Goal: Information Seeking & Learning: Learn about a topic

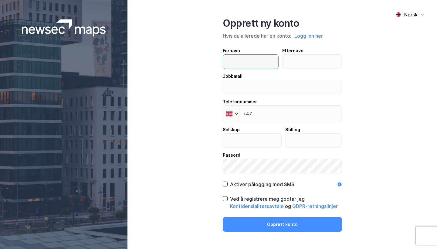
click at [256, 60] on input "text" at bounding box center [250, 62] width 55 height 14
type input "Håkon Rasmus"
click at [317, 59] on input "text" at bounding box center [311, 62] width 59 height 14
type input "Festøy"
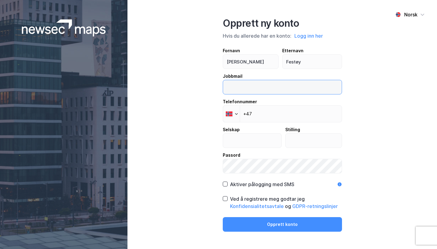
drag, startPoint x: 302, startPoint y: 74, endPoint x: 286, endPoint y: 86, distance: 20.3
type input "hakonrasmus@festoy.no"
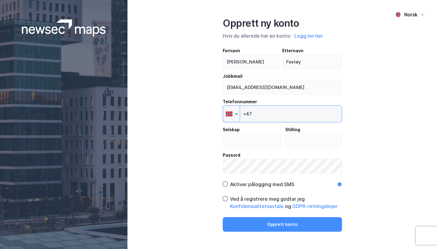
click at [292, 115] on input "+47" at bounding box center [282, 113] width 119 height 17
type input "+47 413 73 126"
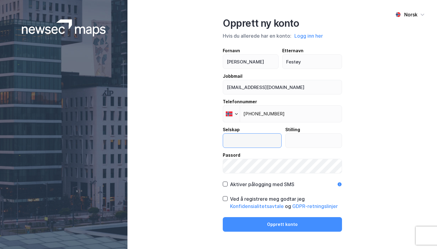
click at [266, 144] on input "text" at bounding box center [252, 140] width 58 height 14
type input "Salto"
click at [327, 137] on input "text" at bounding box center [313, 140] width 56 height 14
type input "Eier"
click at [316, 37] on button "Logg inn her" at bounding box center [308, 36] width 32 height 8
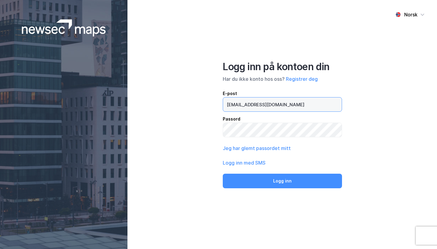
type input "hakonrasmus@festoy.no"
click at [282, 182] on button "Logg inn" at bounding box center [282, 180] width 119 height 15
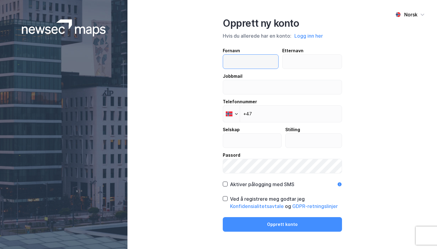
click at [259, 68] on input "text" at bounding box center [250, 62] width 55 height 14
type input "Håkon Rasmus"
click at [314, 59] on input "text" at bounding box center [311, 62] width 59 height 14
type input "Festøy"
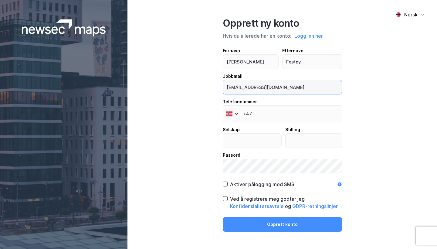
type input "hakonrasmus@festoy.no"
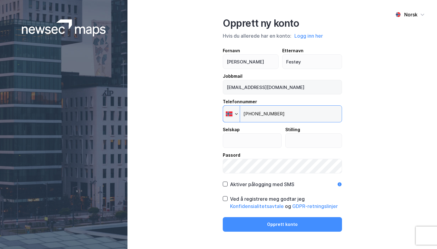
type input "+47 413 73 126"
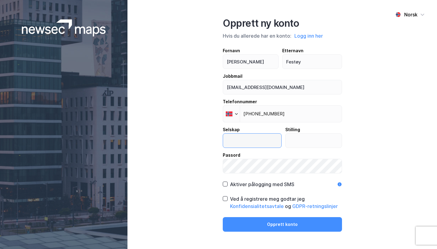
click at [242, 144] on input "text" at bounding box center [252, 140] width 58 height 14
type input "Salto"
click at [300, 136] on input "text" at bounding box center [313, 140] width 56 height 14
type input "Eier"
click at [369, 137] on div "Norsk Opprett ny konto Hvis du allerede har en konto: Logg inn her Fornavn Håko…" at bounding box center [281, 124] width 309 height 249
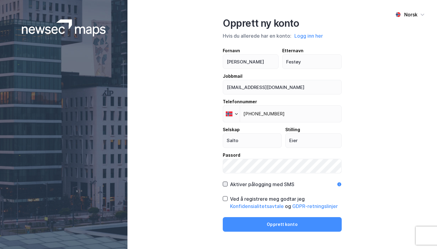
click at [226, 184] on icon at bounding box center [224, 183] width 3 height 2
click at [228, 198] on div "Ved å registrere meg godtar jeg Konfidensialitetsavtale og GDPR-retningslinjer" at bounding box center [282, 202] width 119 height 15
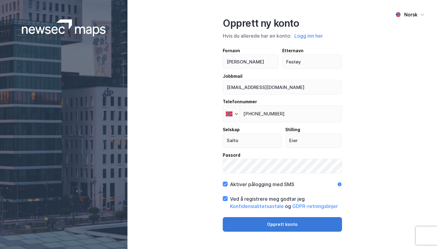
click at [244, 219] on button "Opprett konto" at bounding box center [282, 224] width 119 height 15
click at [282, 223] on button "Opprett konto" at bounding box center [282, 224] width 119 height 15
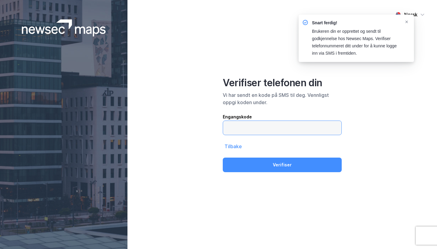
click at [263, 132] on input "text" at bounding box center [282, 128] width 118 height 14
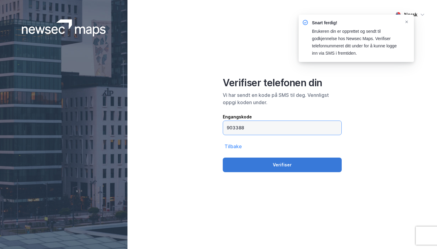
type input "903388"
click at [270, 168] on button "Verifiser" at bounding box center [282, 164] width 119 height 15
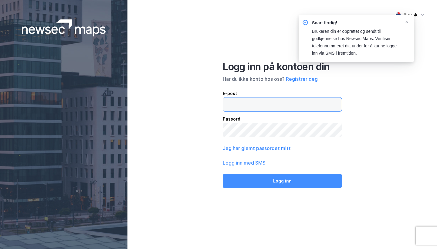
type input "hakonrasmus@festoy.no"
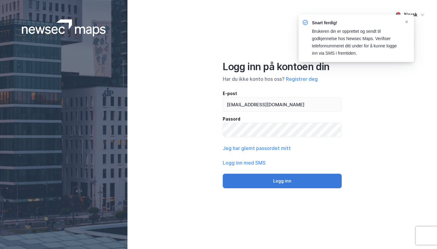
click at [262, 178] on button "Logg inn" at bounding box center [282, 180] width 119 height 15
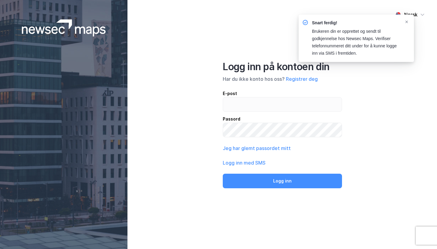
click at [346, 160] on div "Norsk Logg inn på kontoen din Har du ikke konto hos oss? Registrer deg E-post P…" at bounding box center [281, 124] width 309 height 249
click at [293, 105] on input "email" at bounding box center [282, 104] width 119 height 14
type input "hakonrasmus@festoy.no"
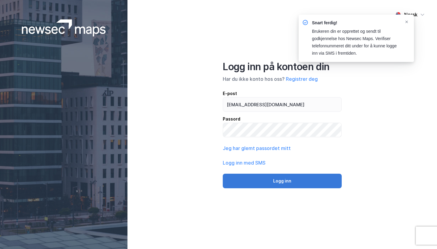
click at [273, 188] on button "Logg inn" at bounding box center [282, 180] width 119 height 15
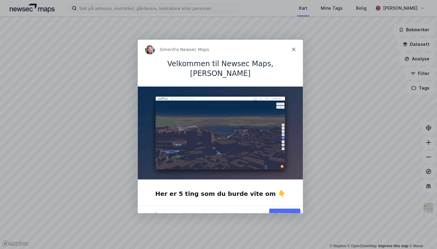
click at [284, 208] on button "Vis meg" at bounding box center [284, 214] width 31 height 12
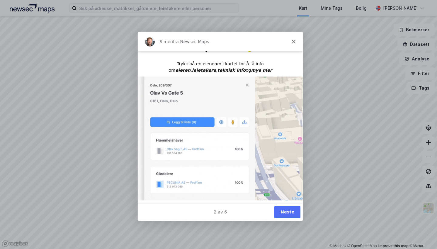
click at [292, 40] on polygon "Lukk" at bounding box center [293, 41] width 4 height 4
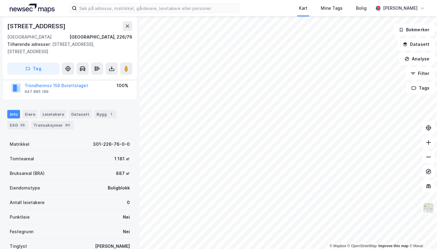
scroll to position [46, 0]
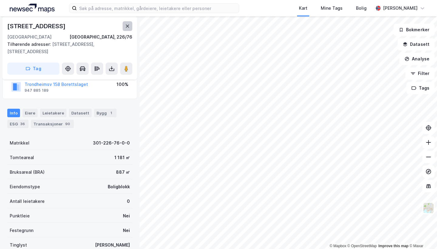
click at [127, 27] on icon at bounding box center [127, 26] width 3 height 3
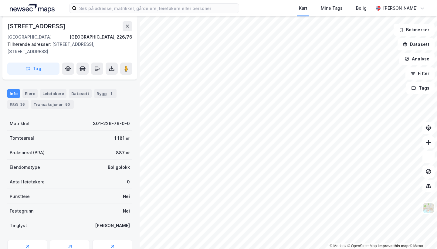
scroll to position [65, 0]
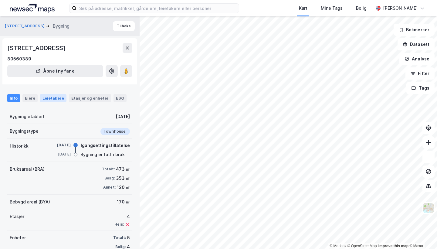
click at [53, 97] on div "Leietakere" at bounding box center [53, 98] width 26 height 8
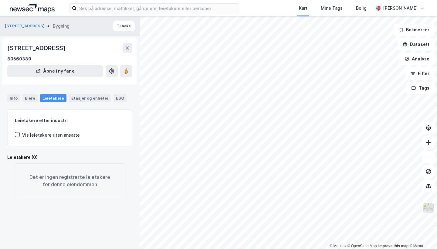
click at [30, 93] on div "Info Eiere Leietakere Etasjer og enheter ESG" at bounding box center [69, 96] width 139 height 18
click at [29, 95] on div "Eiere" at bounding box center [29, 98] width 15 height 8
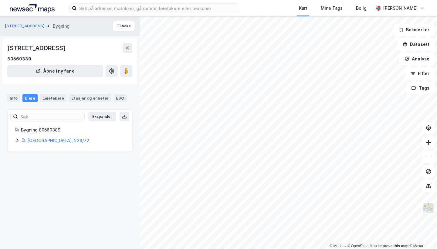
click at [20, 98] on div "Info Eiere Leietakere Etasjer og enheter ESG" at bounding box center [69, 98] width 125 height 8
click at [16, 97] on div "Info" at bounding box center [13, 98] width 13 height 8
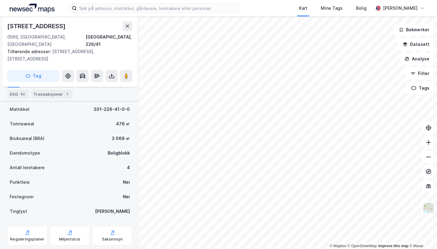
scroll to position [86, 0]
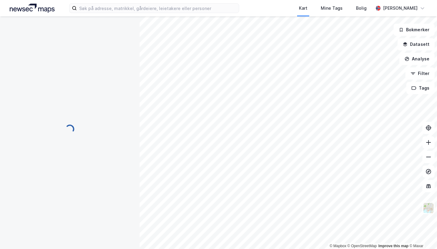
scroll to position [86, 0]
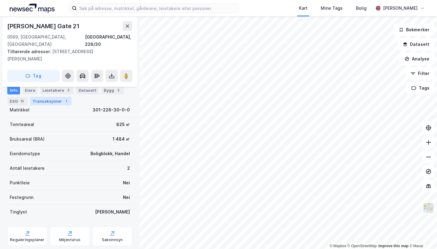
click at [48, 102] on div "Transaksjoner 1" at bounding box center [51, 101] width 42 height 8
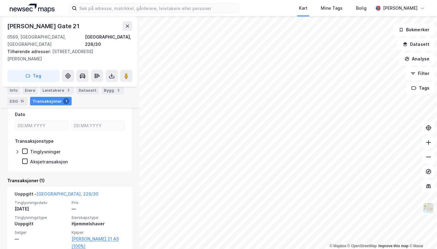
scroll to position [109, 0]
click at [420, 72] on button "Filter" at bounding box center [419, 73] width 29 height 12
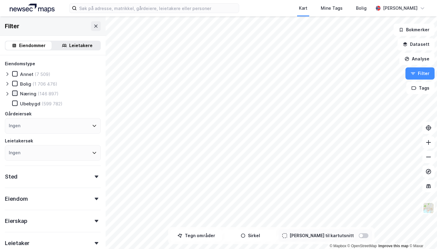
click at [16, 92] on icon at bounding box center [14, 93] width 3 height 2
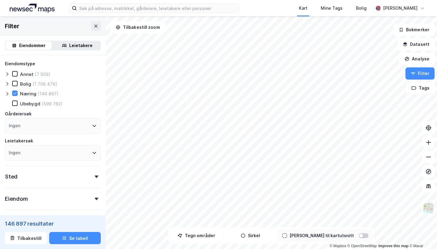
click at [8, 93] on icon at bounding box center [7, 93] width 5 height 5
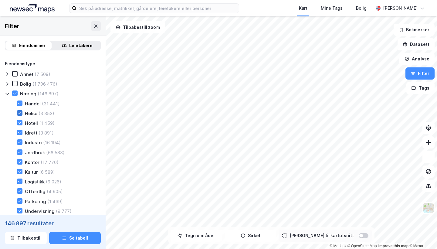
scroll to position [0, 0]
click at [29, 100] on div "Handel" at bounding box center [33, 103] width 16 height 6
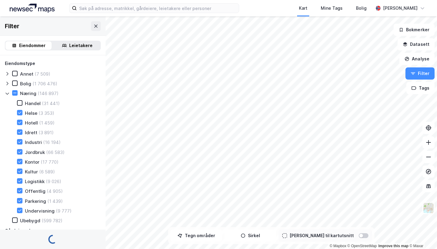
click at [29, 100] on div "Handel" at bounding box center [33, 103] width 16 height 6
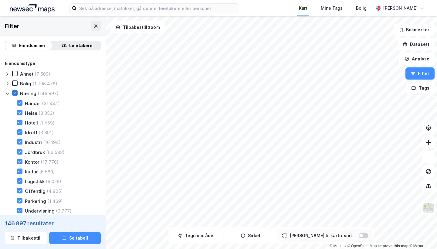
click at [17, 94] on icon at bounding box center [15, 93] width 4 height 4
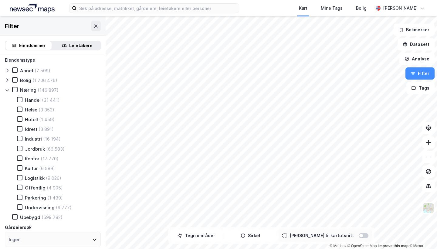
scroll to position [2, 0]
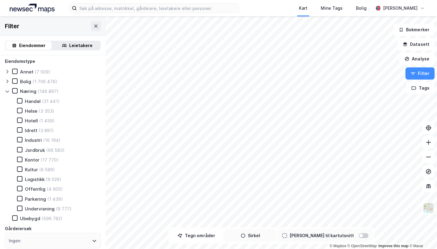
click at [276, 233] on button "Sirkel" at bounding box center [250, 235] width 52 height 12
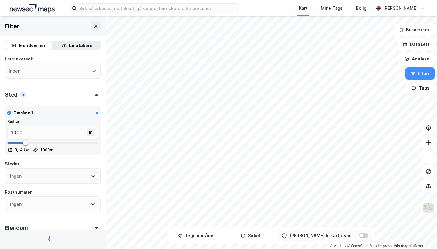
scroll to position [245, 0]
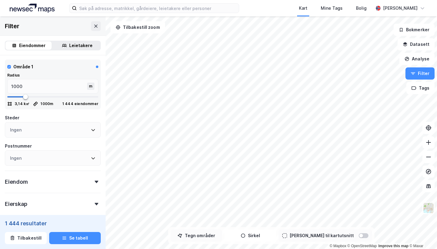
click at [218, 233] on button "Tegn områder" at bounding box center [196, 235] width 52 height 12
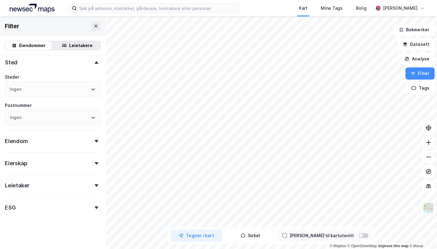
scroll to position [229, 0]
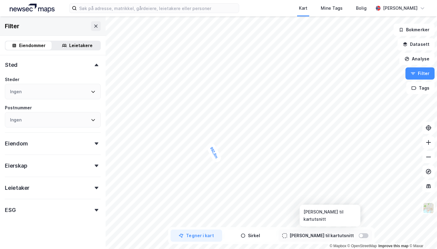
click at [359, 236] on div at bounding box center [361, 235] width 4 height 4
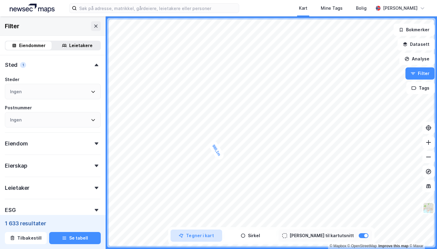
click at [221, 234] on button "Tegner i kart" at bounding box center [196, 235] width 52 height 12
click at [248, 238] on button "Sirkel" at bounding box center [250, 235] width 52 height 12
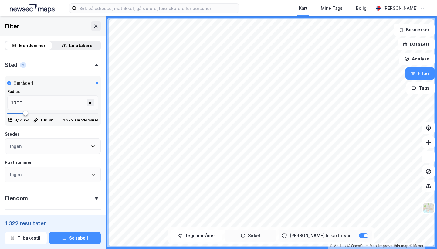
click at [262, 236] on button "Sirkel" at bounding box center [250, 235] width 52 height 12
click at [253, 239] on button "Tegner i kart" at bounding box center [250, 235] width 52 height 12
drag, startPoint x: 262, startPoint y: 236, endPoint x: 254, endPoint y: 239, distance: 8.8
click at [254, 239] on button "Sirkel" at bounding box center [250, 235] width 52 height 12
click at [256, 235] on button "Tegner i kart" at bounding box center [250, 235] width 52 height 12
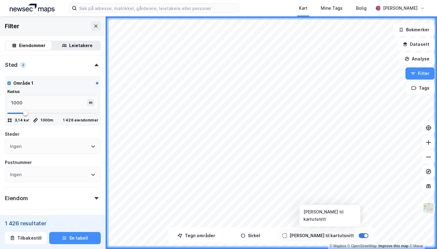
click at [364, 235] on div at bounding box center [366, 235] width 4 height 4
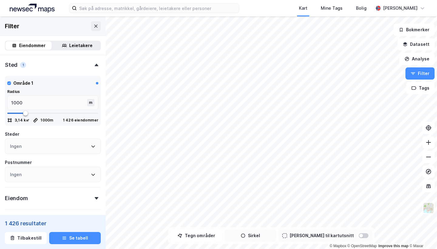
click at [245, 234] on icon "button" at bounding box center [242, 235] width 5 height 5
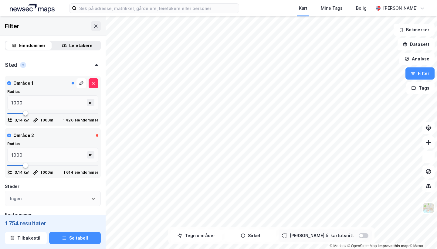
type input "967"
type input "951"
type input "917"
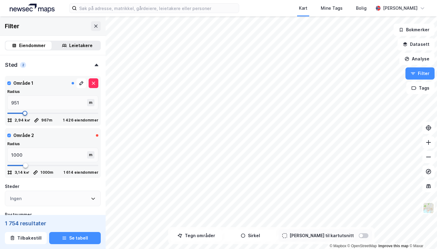
type input "917"
type input "867"
type input "818"
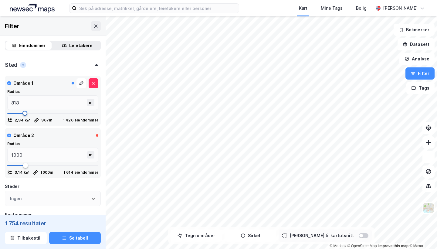
type input "718"
type input "651"
type input "534"
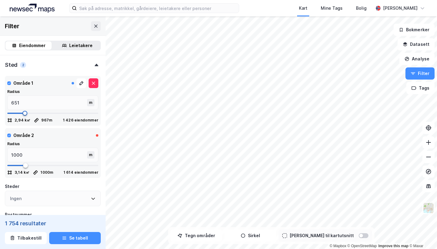
type input "534"
type input "334"
type input "1"
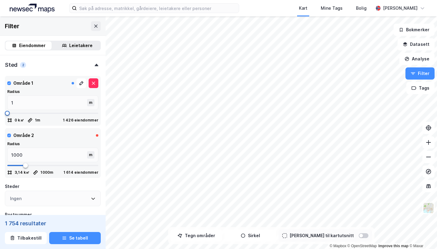
drag, startPoint x: 25, startPoint y: 110, endPoint x: 8, endPoint y: 111, distance: 17.0
click at [7, 111] on span at bounding box center [7, 113] width 5 height 5
click at [92, 82] on icon at bounding box center [93, 83] width 3 height 3
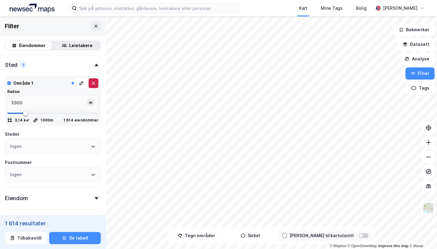
click at [95, 82] on button at bounding box center [94, 83] width 10 height 10
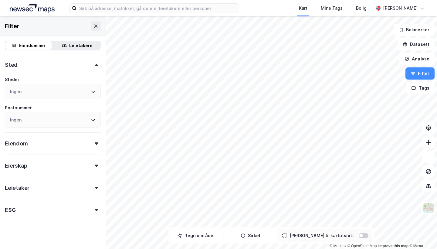
click at [245, 235] on icon "button" at bounding box center [242, 235] width 5 height 5
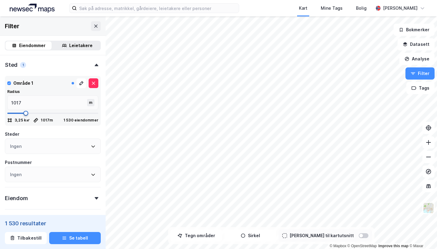
type input "1017"
type input "1001"
type input "967"
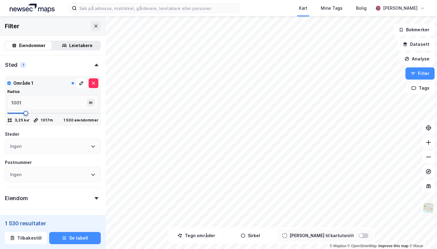
type input "967"
type input "901"
type input "867"
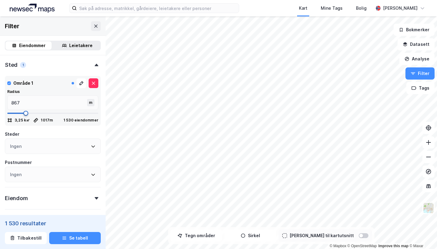
type input "818"
type input "801"
type input "751"
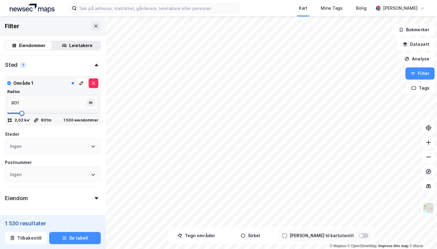
type input "751"
type input "684"
type input "634"
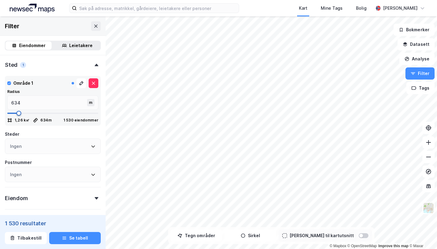
drag, startPoint x: 26, startPoint y: 109, endPoint x: 19, endPoint y: 111, distance: 7.1
click at [19, 111] on span at bounding box center [18, 113] width 5 height 5
type input "601"
type input "584"
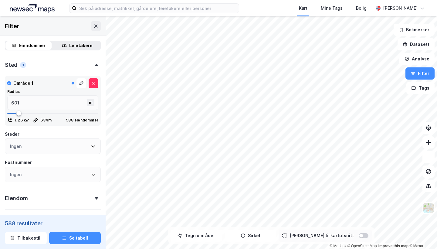
type input "584"
type input "568"
type input "518"
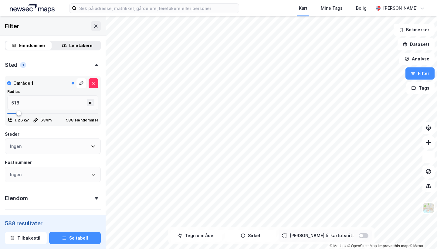
type input "468"
type input "334"
type input "251"
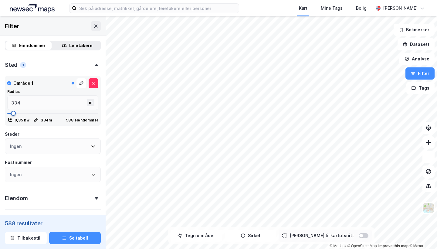
type input "251"
type input "218"
type input "201"
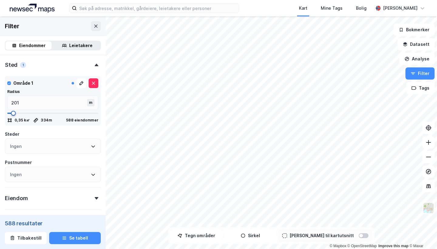
type input "184"
drag, startPoint x: 18, startPoint y: 112, endPoint x: 11, endPoint y: 112, distance: 7.6
click at [11, 112] on span at bounding box center [10, 113] width 5 height 5
click at [96, 82] on button at bounding box center [94, 83] width 10 height 10
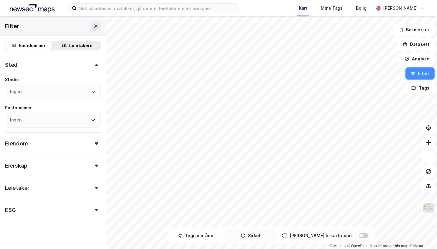
click at [274, 235] on button "Sirkel" at bounding box center [250, 235] width 52 height 12
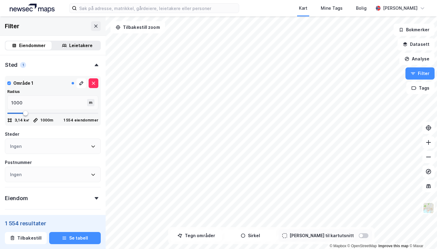
type input "967"
type input "951"
type input "934"
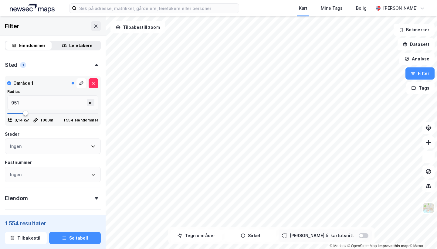
type input "934"
type input "901"
type input "884"
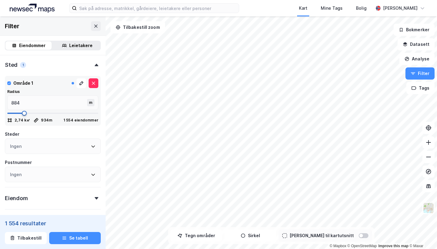
type input "867"
type input "851"
type input "818"
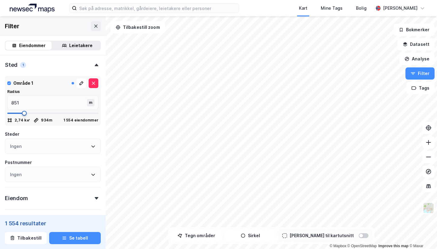
type input "818"
type input "784"
type input "751"
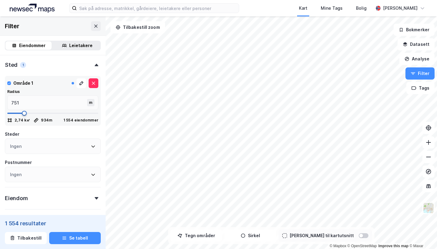
type input "684"
type input "618"
type input "568"
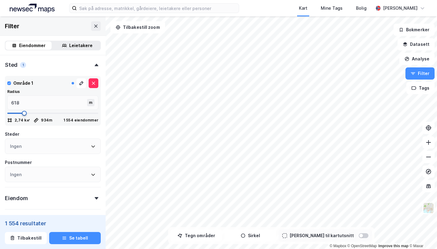
type input "568"
type input "501"
type input "468"
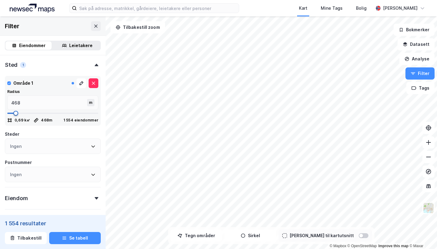
drag, startPoint x: 25, startPoint y: 112, endPoint x: 16, endPoint y: 113, distance: 9.1
click at [16, 113] on span at bounding box center [15, 113] width 5 height 5
type input "501"
type input "484"
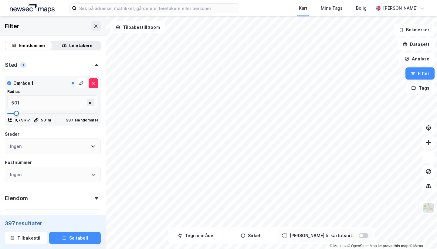
type input "484"
type input "468"
type input "451"
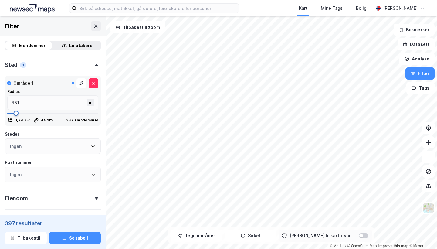
type input "434"
type input "418"
type input "401"
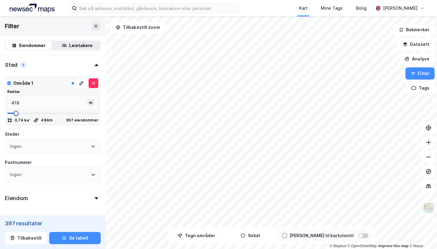
type input "401"
type input "384"
type input "368"
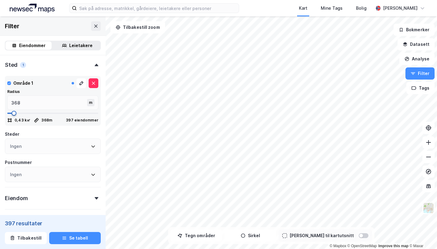
click at [14, 113] on span at bounding box center [14, 113] width 5 height 5
click at [415, 73] on icon "button" at bounding box center [412, 73] width 5 height 5
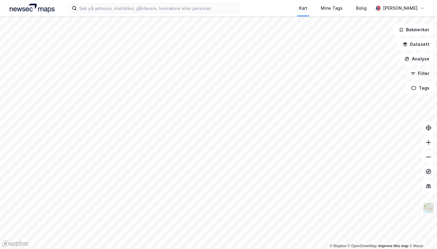
click at [422, 75] on button "Filter" at bounding box center [419, 73] width 29 height 12
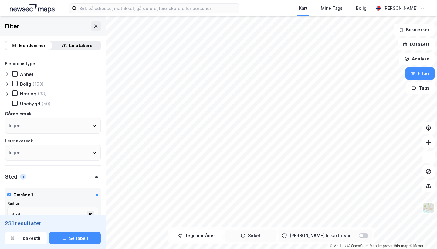
click at [258, 236] on button "Sirkel" at bounding box center [250, 235] width 52 height 12
click at [23, 94] on div "Næring" at bounding box center [28, 94] width 16 height 6
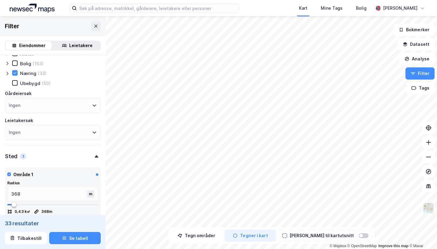
scroll to position [9, 0]
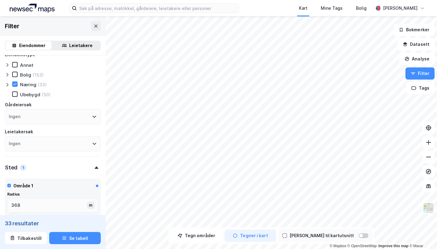
click at [8, 84] on icon at bounding box center [7, 85] width 2 height 4
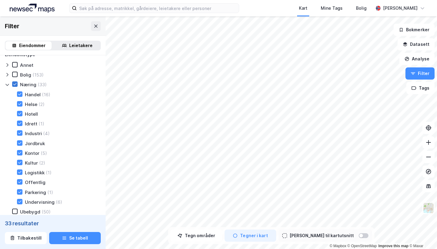
click at [17, 85] on div at bounding box center [14, 83] width 5 height 5
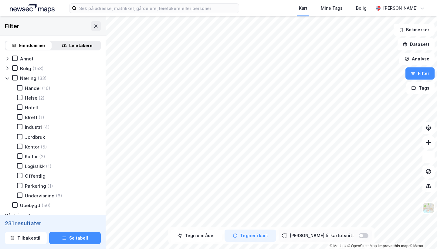
scroll to position [10, 0]
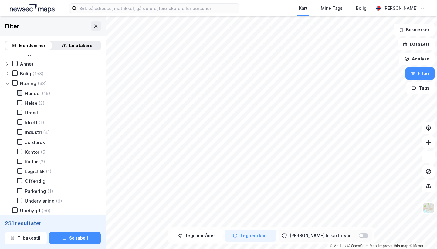
click at [22, 92] on icon at bounding box center [20, 93] width 4 height 4
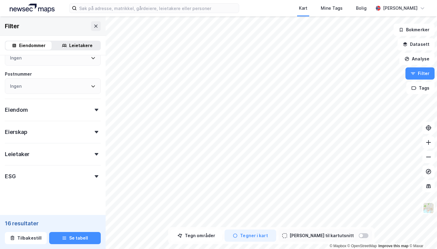
scroll to position [316, 0]
click at [95, 150] on div "Leietaker" at bounding box center [53, 151] width 96 height 17
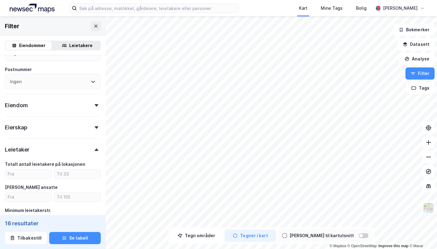
scroll to position [321, 0]
click at [93, 132] on div "Eiendomstype [PERSON_NAME] (153) Næring (33) Handel (16) Helse (2) Hotell Idret…" at bounding box center [53, 32] width 96 height 587
click at [95, 126] on icon at bounding box center [97, 127] width 4 height 2
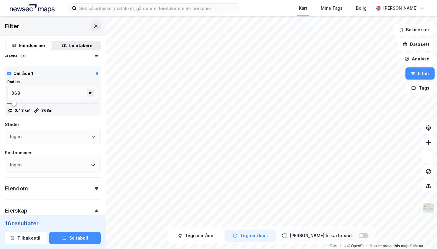
scroll to position [238, 0]
click at [94, 138] on icon at bounding box center [93, 137] width 5 height 5
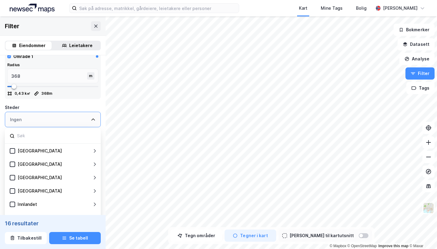
scroll to position [264, 0]
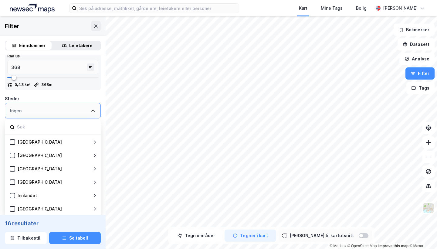
click at [95, 109] on icon at bounding box center [93, 110] width 5 height 5
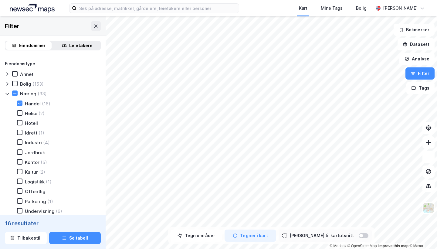
scroll to position [0, 0]
click at [5, 74] on icon at bounding box center [7, 74] width 5 height 5
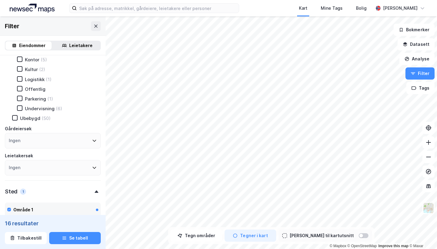
scroll to position [125, 0]
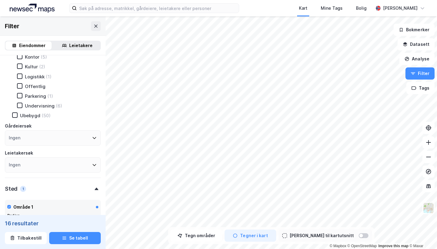
click at [48, 138] on div "Ingen" at bounding box center [53, 137] width 96 height 15
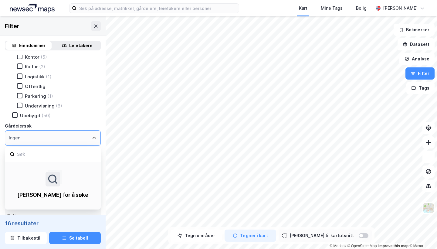
click at [78, 133] on div "Ingen" at bounding box center [53, 137] width 96 height 15
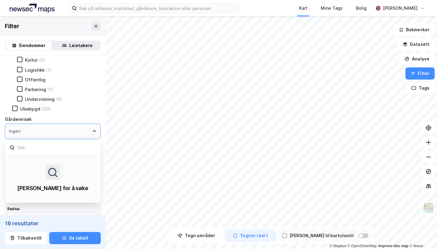
scroll to position [134, 0]
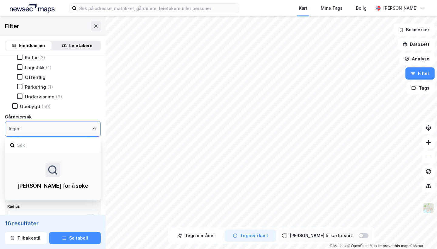
click at [93, 129] on icon at bounding box center [94, 128] width 5 height 5
click at [96, 127] on icon at bounding box center [94, 128] width 5 height 5
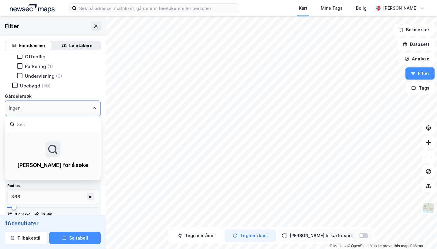
scroll to position [157, 0]
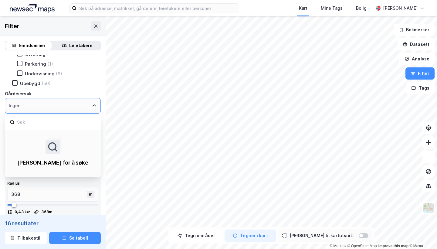
click at [84, 87] on div "Eiendomstype Annet Infrastruktur Religion Bolig (153) Næring (33) Handel (16) H…" at bounding box center [53, 21] width 96 height 237
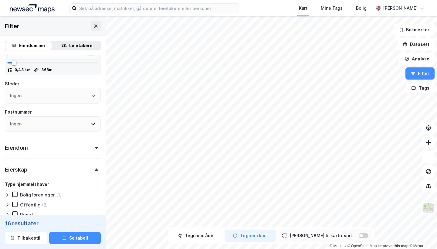
scroll to position [299, 0]
click at [99, 146] on div at bounding box center [96, 147] width 8 height 2
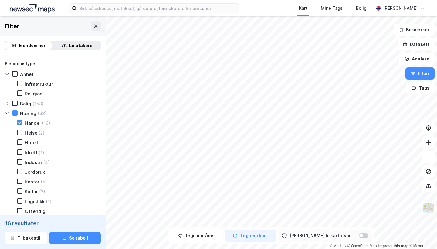
scroll to position [0, 0]
click at [134, 11] on input at bounding box center [158, 8] width 162 height 9
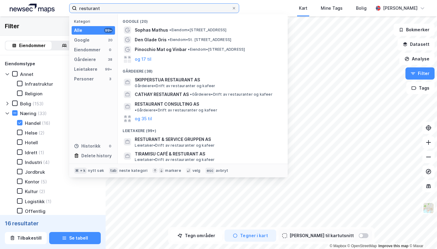
type input "resturant"
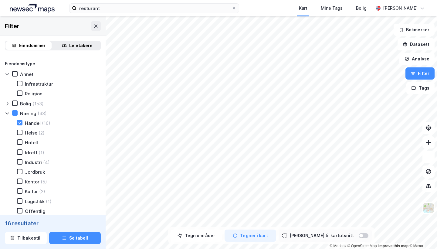
click at [252, 8] on div "resturant Kart Mine Tags Bolig [PERSON_NAME]" at bounding box center [218, 8] width 437 height 16
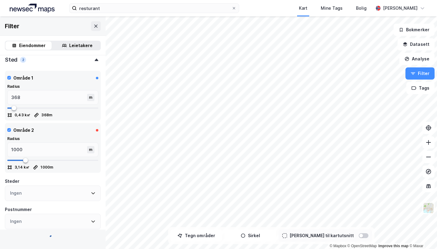
scroll to position [264, 0]
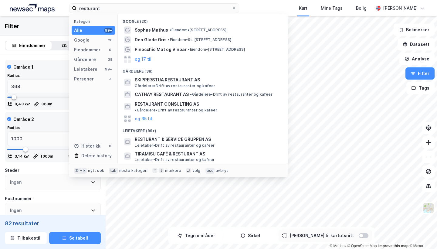
click at [42, 71] on div "Område 1 Radius 368 m 0,43 k㎡ 368 m 16 eiendommer" at bounding box center [52, 84] width 91 height 45
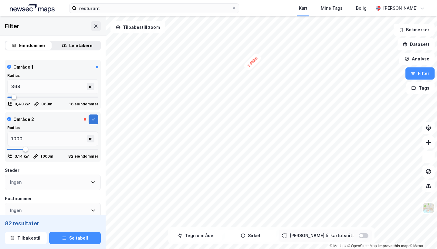
click at [91, 117] on icon at bounding box center [93, 119] width 5 height 5
click at [92, 118] on icon at bounding box center [93, 119] width 5 height 5
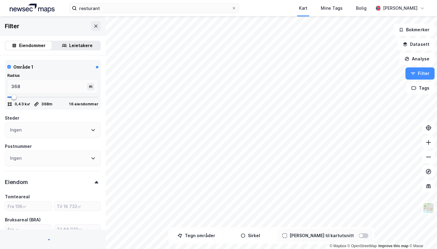
type input "Inkluder (16)"
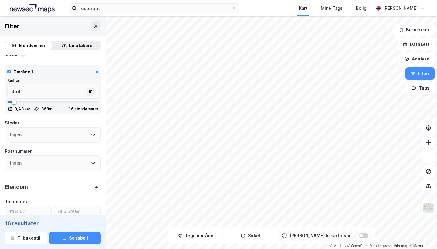
scroll to position [260, 0]
click at [92, 134] on icon at bounding box center [93, 134] width 5 height 5
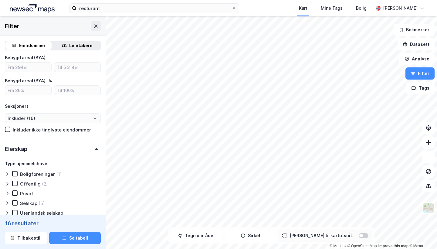
scroll to position [476, 0]
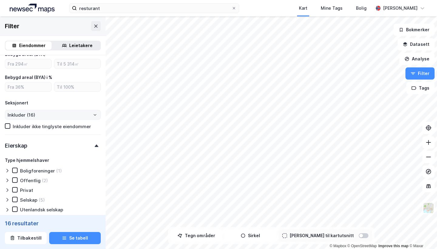
click at [93, 114] on div "Eiendomstype Annet Infrastruktur Religion Bolig (153) Næring (33) Handel (16) H…" at bounding box center [53, 24] width 96 height 880
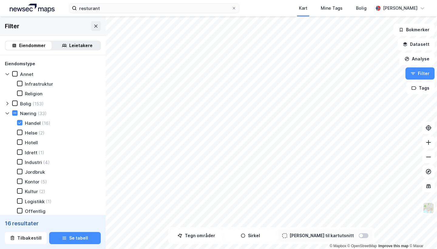
scroll to position [0, 0]
click at [75, 48] on div "Leietakere" at bounding box center [80, 45] width 23 height 7
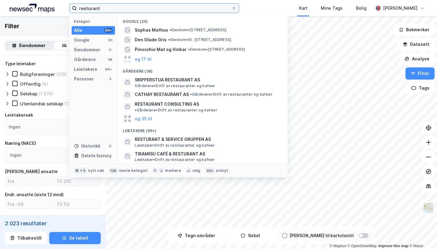
click at [99, 9] on input "resturant" at bounding box center [154, 8] width 155 height 9
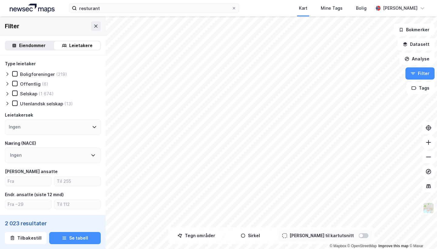
click at [46, 49] on div "Eiendommer" at bounding box center [28, 45] width 46 height 8
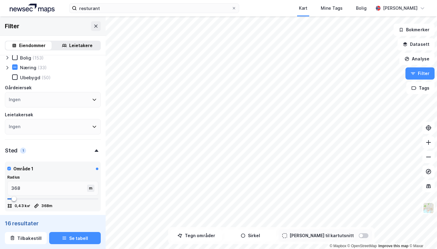
scroll to position [28, 0]
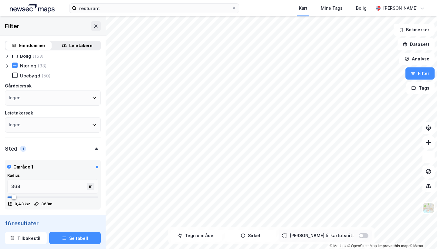
click at [35, 96] on div "Ingen" at bounding box center [53, 97] width 96 height 15
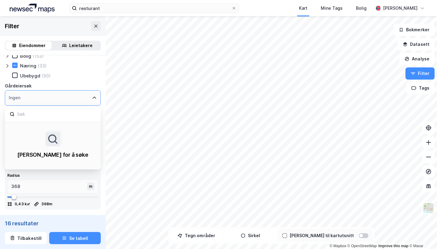
click at [35, 96] on div "Ingen" at bounding box center [53, 97] width 96 height 15
click at [93, 97] on icon at bounding box center [94, 97] width 5 height 5
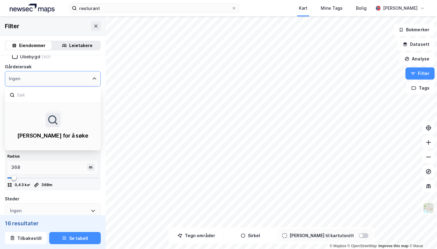
scroll to position [49, 0]
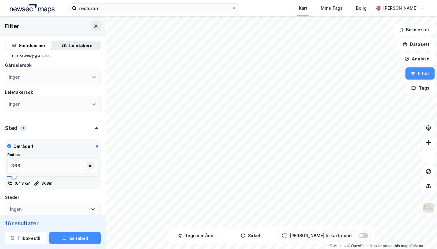
click at [85, 59] on div "Eiendomstype [PERSON_NAME] (153) Næring (33) Ubebygd (50) Gårdeiersøk Ingen Lei…" at bounding box center [53, 62] width 96 height 100
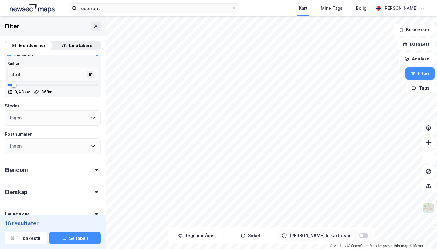
scroll to position [195, 0]
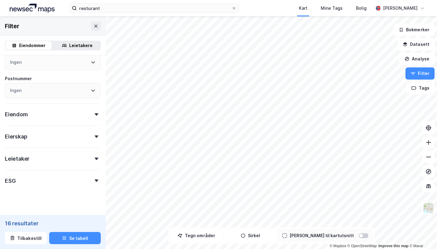
click at [65, 152] on div "Leietaker" at bounding box center [53, 155] width 96 height 17
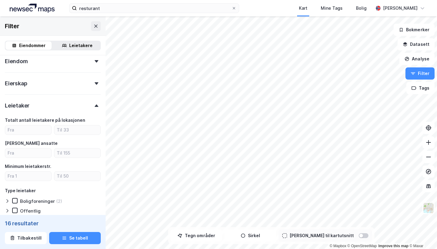
click at [96, 101] on div "Leietaker" at bounding box center [53, 102] width 96 height 17
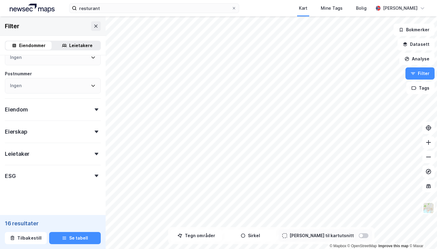
scroll to position [0, 0]
click at [74, 156] on div "Leietaker" at bounding box center [53, 150] width 96 height 17
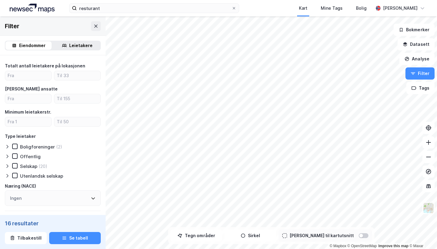
scroll to position [303, 0]
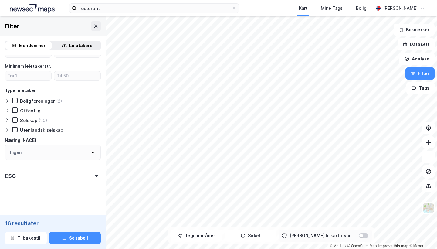
click at [43, 175] on div "ESG" at bounding box center [53, 173] width 96 height 17
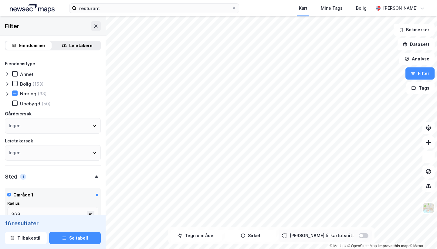
scroll to position [0, 0]
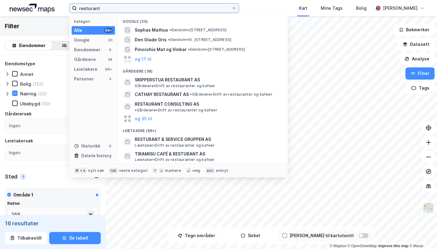
click at [112, 7] on input "resturant" at bounding box center [154, 8] width 155 height 9
type input "v"
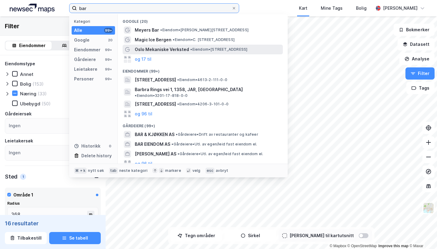
type input "bar"
click at [146, 49] on span "Oslo Mekaniske Verksted" at bounding box center [162, 49] width 54 height 7
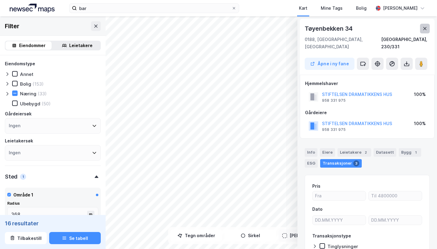
click at [425, 29] on icon at bounding box center [424, 28] width 5 height 5
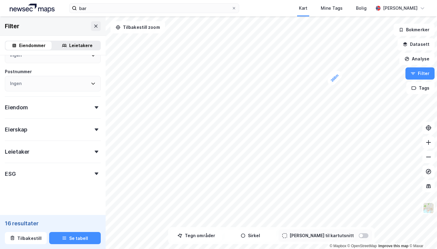
scroll to position [200, 0]
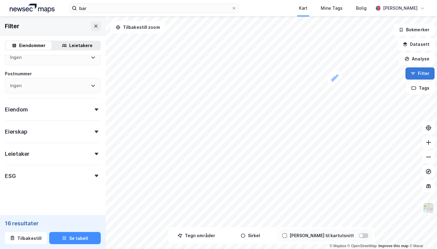
click at [417, 72] on button "Filter" at bounding box center [419, 73] width 29 height 12
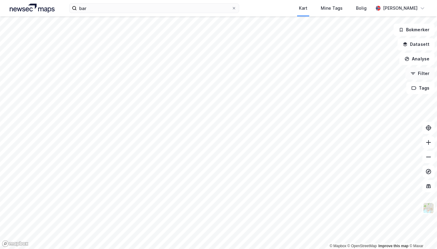
click at [422, 75] on button "Filter" at bounding box center [419, 73] width 29 height 12
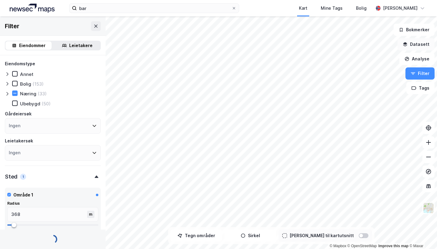
click at [422, 47] on button "Datasett" at bounding box center [415, 44] width 37 height 12
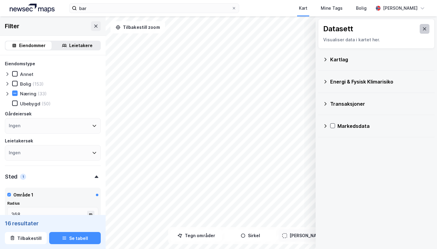
click at [424, 29] on icon at bounding box center [424, 28] width 3 height 3
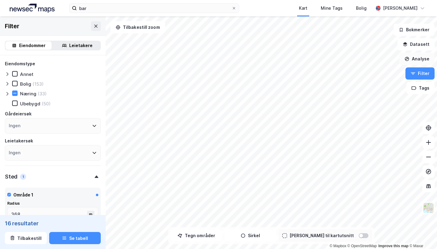
click at [420, 55] on button "Analyse" at bounding box center [416, 59] width 35 height 12
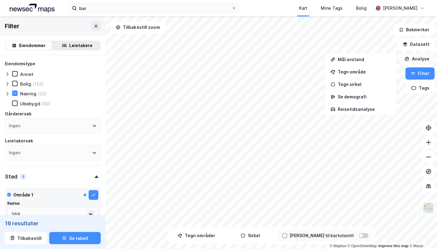
scroll to position [129, 0]
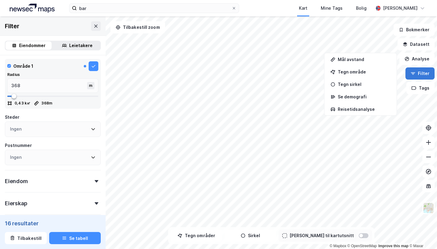
click at [421, 75] on button "Filter" at bounding box center [419, 73] width 29 height 12
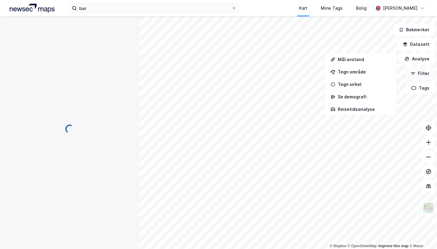
click at [411, 72] on icon "button" at bounding box center [412, 72] width 5 height 1
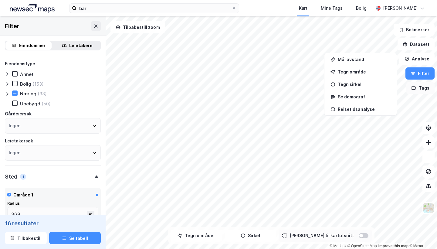
click at [425, 91] on button "Tags" at bounding box center [420, 88] width 28 height 12
click at [391, 95] on button at bounding box center [394, 92] width 10 height 10
click at [261, 5] on div "bar Kart Mine Tags Bolig [PERSON_NAME]" at bounding box center [218, 8] width 437 height 16
click at [407, 60] on icon "button" at bounding box center [406, 58] width 5 height 5
click at [93, 96] on div "Eiendomstype [PERSON_NAME] (153) Næring (33) Ubebygd (50) Gårdeiersøk Ingen Lei…" at bounding box center [53, 110] width 96 height 100
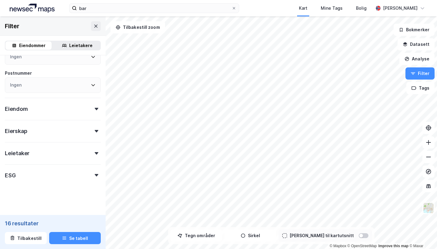
scroll to position [200, 0]
click at [74, 106] on div "Eiendom" at bounding box center [53, 106] width 96 height 17
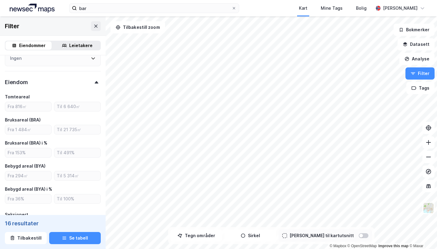
click at [92, 84] on div "Eiendom" at bounding box center [53, 79] width 96 height 17
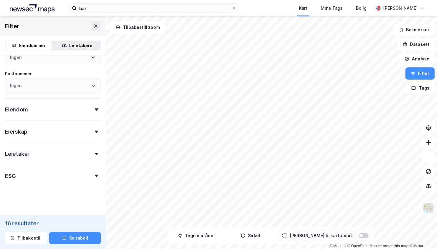
scroll to position [0, 0]
click at [72, 174] on div "ESG" at bounding box center [53, 173] width 96 height 17
type input "--- (16)"
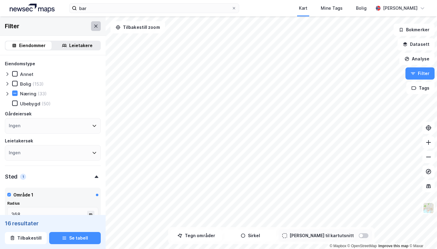
click at [94, 27] on icon at bounding box center [95, 25] width 3 height 3
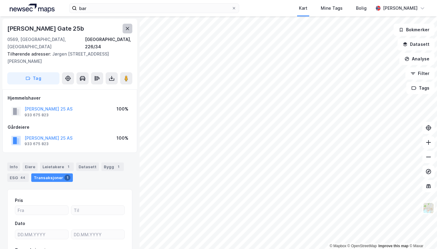
click at [128, 30] on icon at bounding box center [127, 28] width 5 height 5
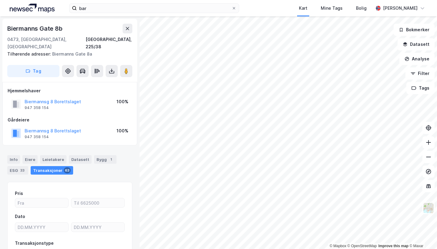
click at [127, 35] on div "Biermanns [STREET_ADDRESS], 225/38" at bounding box center [69, 37] width 125 height 27
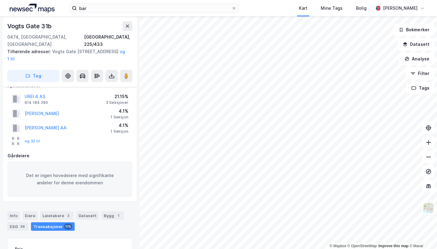
scroll to position [13, 0]
click at [0, 0] on button "og 32 til" at bounding box center [0, 0] width 0 height 0
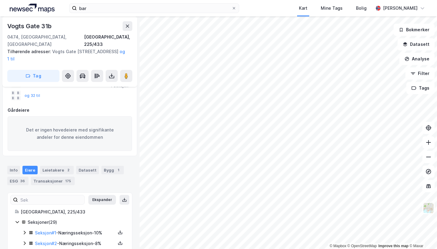
scroll to position [58, 0]
click at [67, 166] on div "2" at bounding box center [68, 169] width 6 height 6
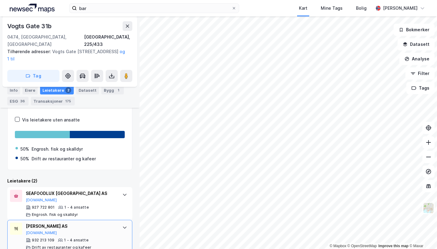
scroll to position [156, 0]
click at [56, 223] on div "[PERSON_NAME] AS" at bounding box center [71, 226] width 90 height 7
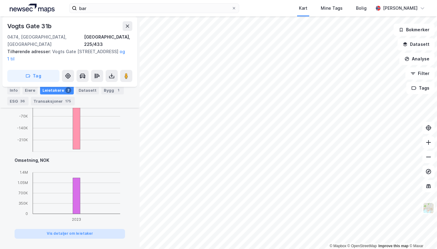
scroll to position [0, 0]
click at [75, 229] on button "Vis detaljer om leietaker" at bounding box center [70, 234] width 110 height 10
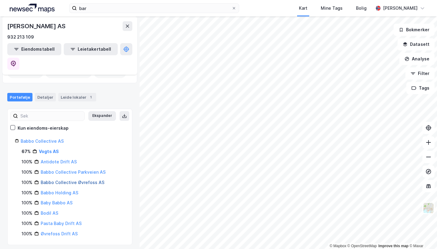
scroll to position [33, 0]
click at [54, 142] on link "Babbo Collective AS" at bounding box center [42, 141] width 43 height 5
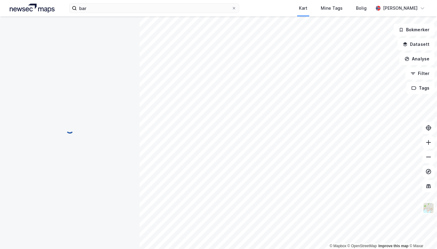
scroll to position [0, 0]
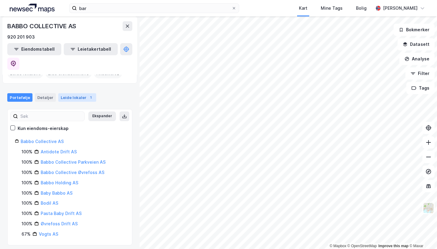
click at [66, 100] on div "Leide lokaler 1" at bounding box center [77, 97] width 38 height 8
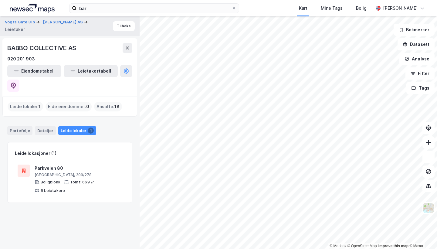
click at [35, 106] on div "Leide lokaler : 1" at bounding box center [25, 107] width 35 height 10
click at [41, 89] on div "Eiendomstabell Leietakertabell" at bounding box center [69, 78] width 125 height 27
click at [24, 131] on div "Portefølje" at bounding box center [19, 130] width 25 height 8
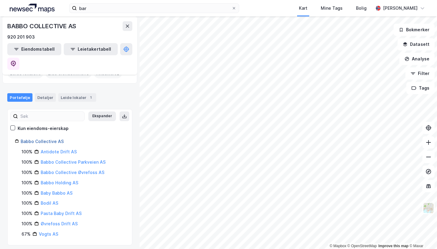
click at [53, 141] on link "Babbo Collective AS" at bounding box center [42, 141] width 43 height 5
click at [94, 115] on button "Ekspander" at bounding box center [102, 116] width 28 height 10
click at [94, 115] on button "Minimer" at bounding box center [104, 116] width 23 height 10
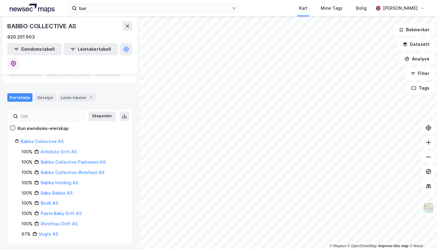
click at [14, 126] on icon at bounding box center [13, 128] width 4 height 4
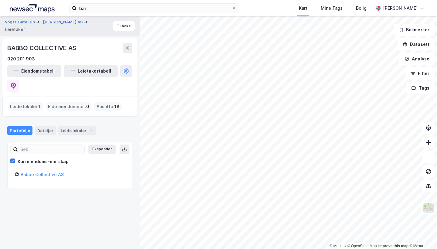
click at [15, 162] on icon at bounding box center [13, 161] width 4 height 4
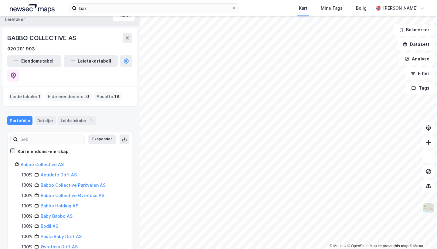
scroll to position [16, 0]
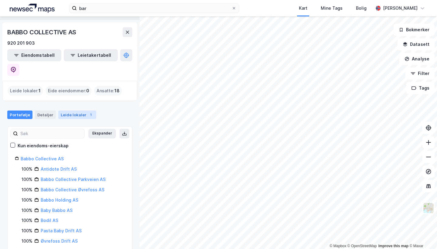
click at [73, 114] on div "Leide lokaler 1" at bounding box center [77, 114] width 38 height 8
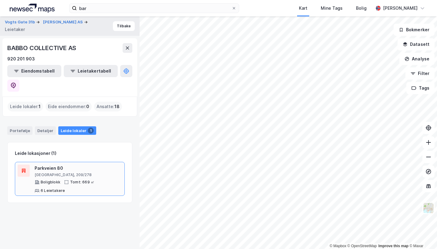
click at [41, 188] on div "6 Leietakere" at bounding box center [53, 190] width 24 height 5
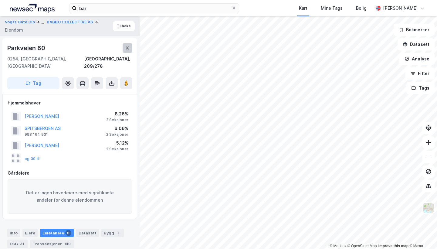
click at [129, 49] on button at bounding box center [127, 48] width 10 height 10
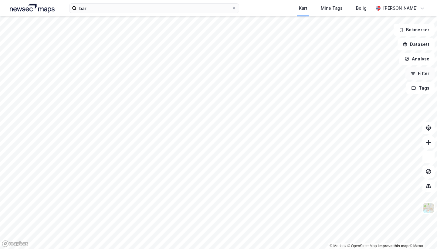
click at [420, 76] on button "Filter" at bounding box center [419, 73] width 29 height 12
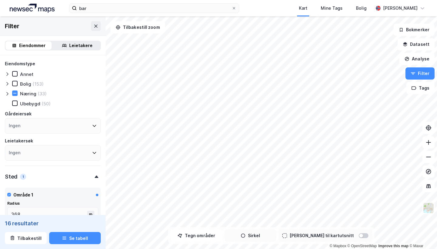
click at [265, 232] on button "Sirkel" at bounding box center [250, 235] width 52 height 12
click at [237, 236] on icon "button" at bounding box center [235, 235] width 5 height 5
click at [88, 150] on div "Ingen" at bounding box center [53, 152] width 96 height 15
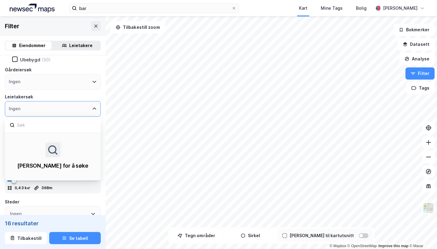
scroll to position [46, 0]
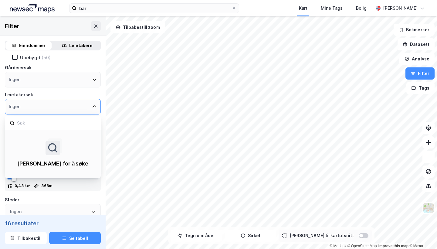
click at [90, 105] on div "Ingen" at bounding box center [53, 106] width 96 height 15
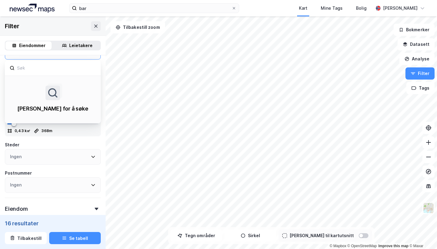
scroll to position [105, 0]
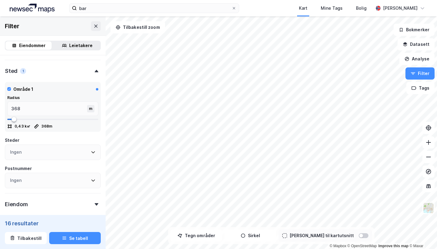
click at [76, 131] on div "Eiendomstype [PERSON_NAME] (153) Næring (33) Ubebygd (50) Gårdeiersøk Ingen Lei…" at bounding box center [53, 116] width 96 height 322
click at [96, 149] on div "Ingen" at bounding box center [53, 151] width 96 height 15
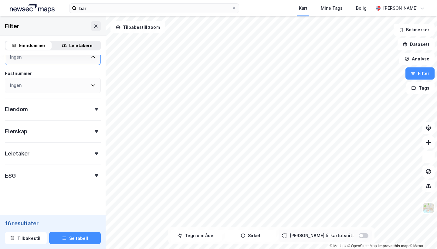
scroll to position [200, 0]
click at [82, 152] on div "Leietaker" at bounding box center [53, 150] width 96 height 17
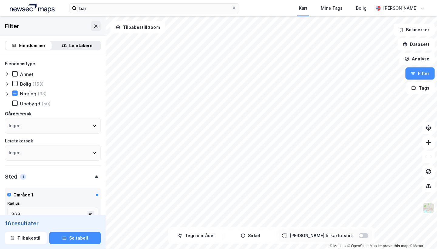
scroll to position [0, 0]
click at [7, 93] on icon at bounding box center [7, 93] width 5 height 5
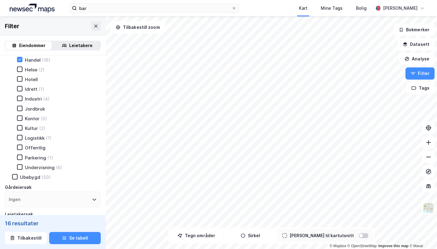
scroll to position [45, 0]
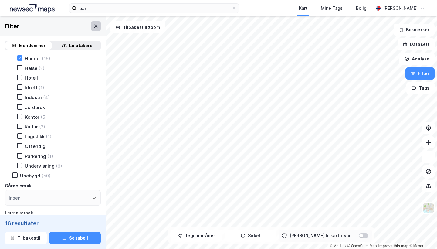
click at [98, 28] on button at bounding box center [96, 26] width 10 height 10
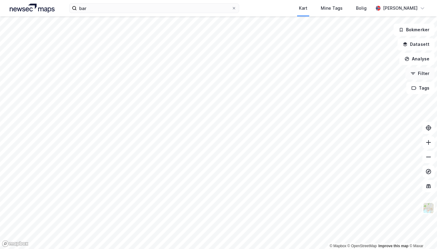
click at [413, 79] on button "Filter" at bounding box center [419, 73] width 29 height 12
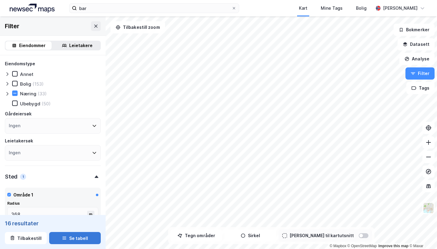
click at [87, 238] on button "Se tabell" at bounding box center [75, 238] width 52 height 12
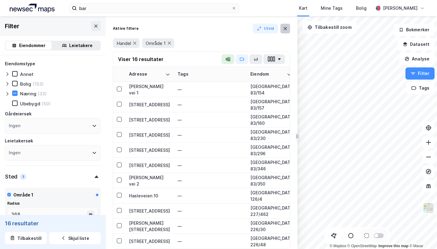
click at [287, 28] on button at bounding box center [285, 29] width 10 height 10
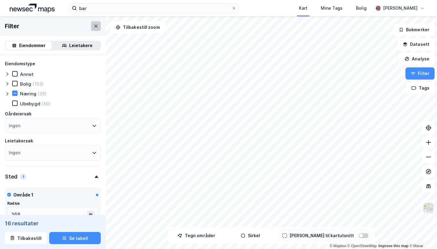
click at [98, 26] on button at bounding box center [96, 26] width 10 height 10
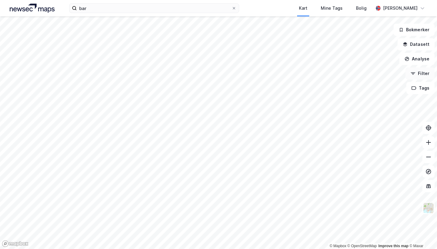
click at [420, 76] on button "Filter" at bounding box center [419, 73] width 29 height 12
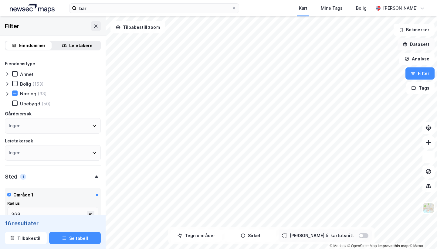
click at [414, 45] on button "Datasett" at bounding box center [415, 44] width 37 height 12
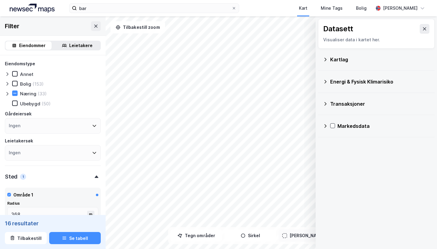
click at [397, 61] on div "Kartlag" at bounding box center [379, 59] width 99 height 7
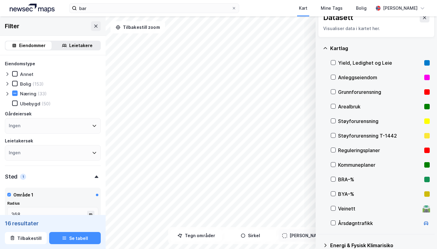
scroll to position [20, 0]
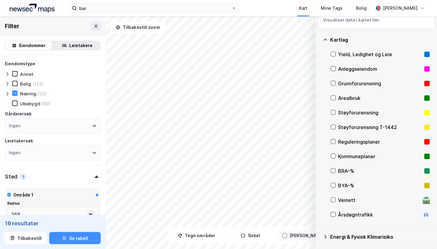
click at [378, 57] on div "Yield, Ledighet og Leie" at bounding box center [380, 54] width 84 height 7
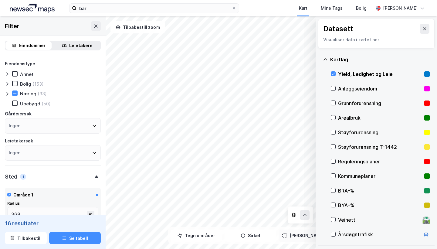
scroll to position [0, 0]
click at [272, 12] on div "Kart Mine Tags Bolig" at bounding box center [320, 8] width 105 height 16
click at [423, 28] on icon at bounding box center [424, 28] width 5 height 5
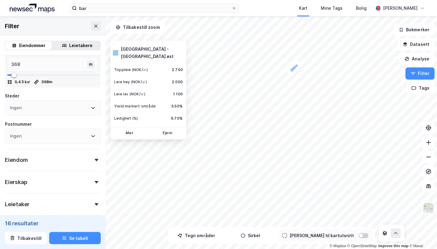
scroll to position [153, 0]
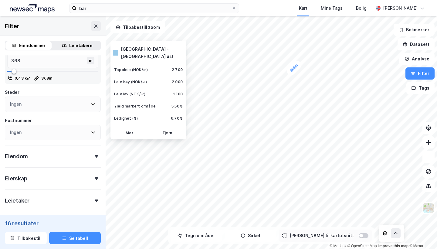
click at [62, 101] on div "Ingen" at bounding box center [53, 103] width 96 height 15
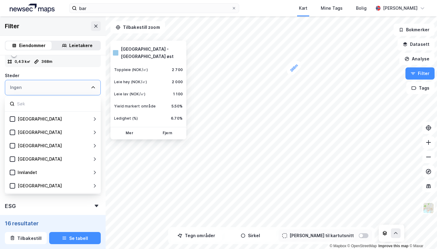
scroll to position [176, 0]
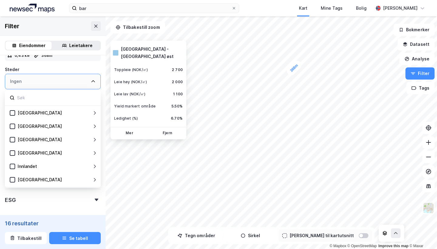
click at [79, 78] on div "Ingen" at bounding box center [53, 81] width 96 height 15
click at [97, 80] on div "Ingen" at bounding box center [53, 81] width 96 height 15
click at [92, 62] on div "Eiendomstype [PERSON_NAME] (153) Næring (33) [GEOGRAPHIC_DATA] (50) Gårdeiersøk…" at bounding box center [53, 45] width 96 height 322
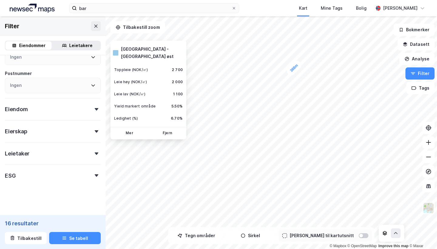
scroll to position [0, 0]
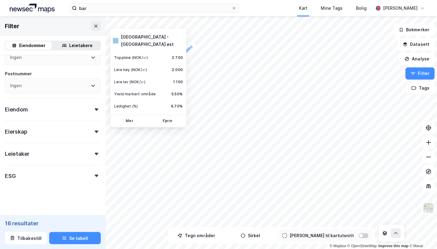
click at [256, 9] on div "bar Kart Mine Tags Bolig [PERSON_NAME]" at bounding box center [218, 8] width 437 height 16
click at [410, 73] on icon "button" at bounding box center [412, 73] width 5 height 5
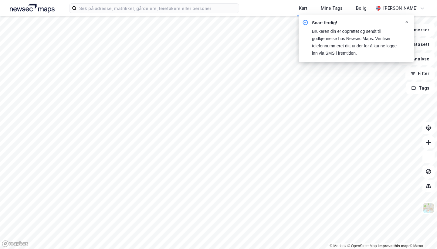
click at [405, 21] on icon "Notifications Alt+T" at bounding box center [406, 22] width 4 height 4
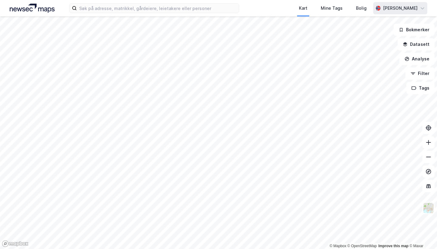
click at [421, 10] on icon at bounding box center [422, 8] width 5 height 5
click at [432, 5] on div "Kart Mine Tags Bolig [PERSON_NAME]" at bounding box center [218, 8] width 437 height 16
click at [251, 12] on div "Kart Mine Tags Bolig [PERSON_NAME] © Mapbox © OpenStreetMap Improve this map © …" at bounding box center [218, 124] width 437 height 249
click at [261, 12] on div "Kart Mine Tags Bolig [PERSON_NAME] © Mapbox © OpenStreetMap Improve this map © …" at bounding box center [218, 124] width 437 height 249
click at [285, 10] on div "Kart Mine Tags Bolig [PERSON_NAME] © Mapbox © OpenStreetMap Improve this map © …" at bounding box center [218, 124] width 437 height 249
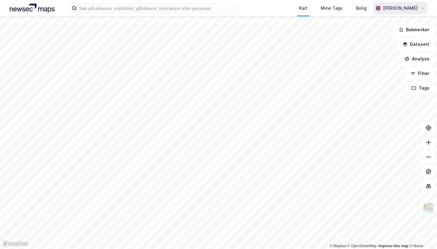
click at [269, 0] on html "Kart Mine Tags Bolig [PERSON_NAME] © Mapbox © OpenStreetMap Improve this map © …" at bounding box center [218, 124] width 437 height 249
